Goal: Check status: Check status

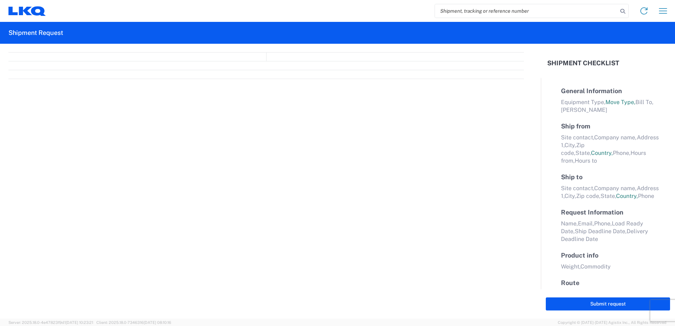
select select "FULL"
select select "LBS"
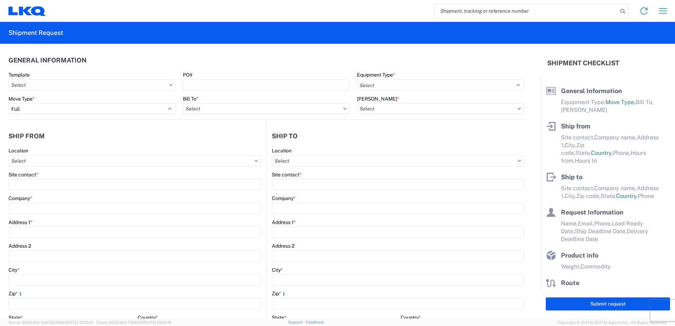
click at [511, 10] on input "search" at bounding box center [526, 10] width 183 height 13
paste input "56621908"
type input "56621908"
click at [620, 10] on icon at bounding box center [622, 11] width 10 height 10
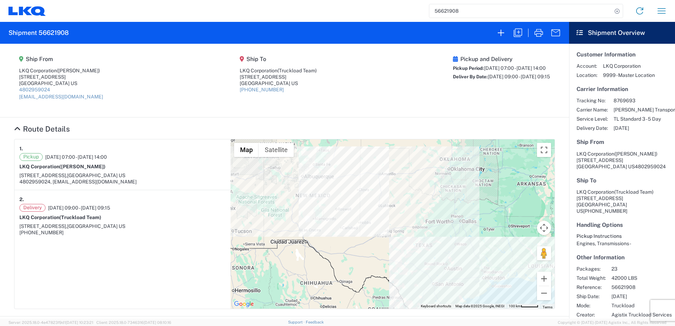
scroll to position [6, 0]
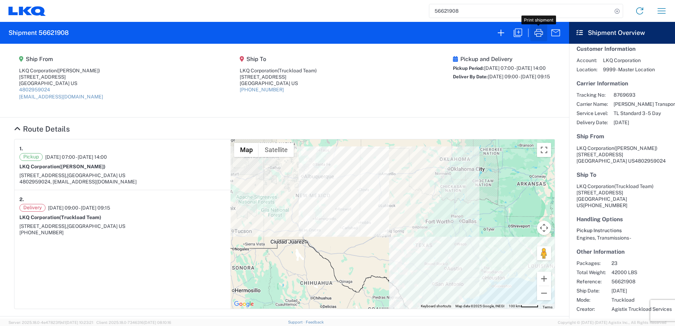
click at [538, 32] on icon "button" at bounding box center [538, 32] width 11 height 11
